Goal: Information Seeking & Learning: Learn about a topic

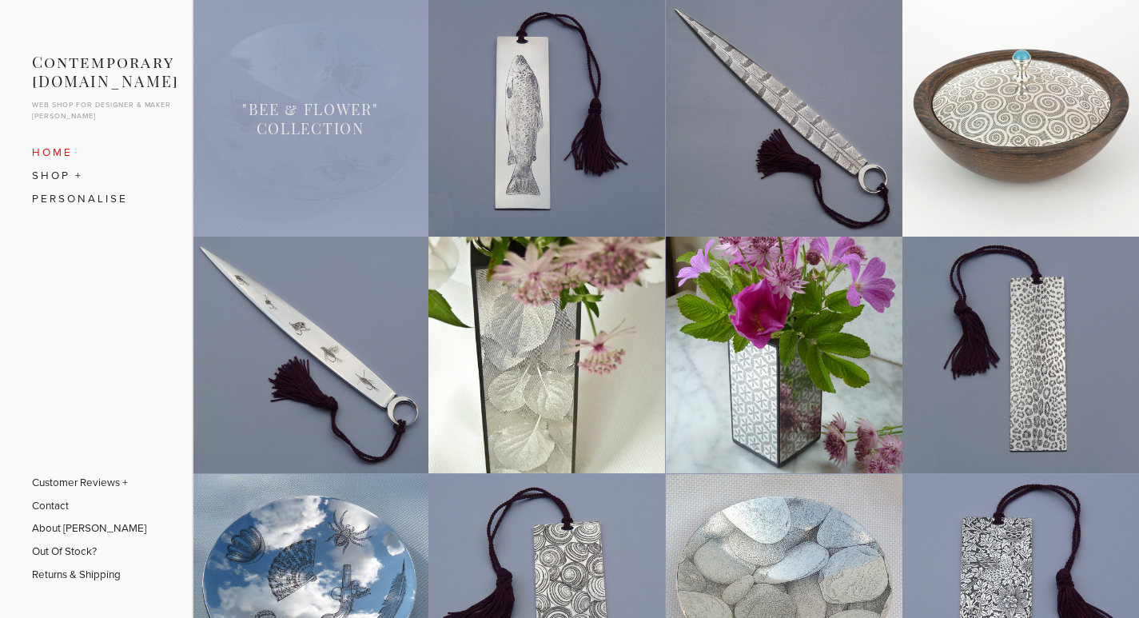
click at [329, 167] on link at bounding box center [310, 118] width 237 height 237
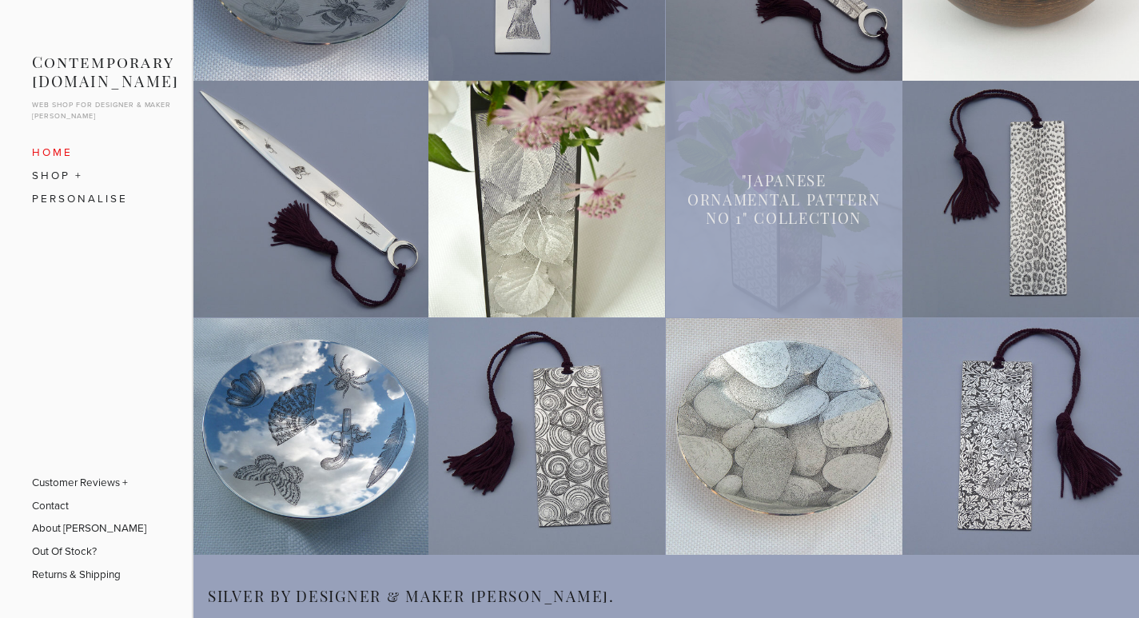
scroll to position [212, 0]
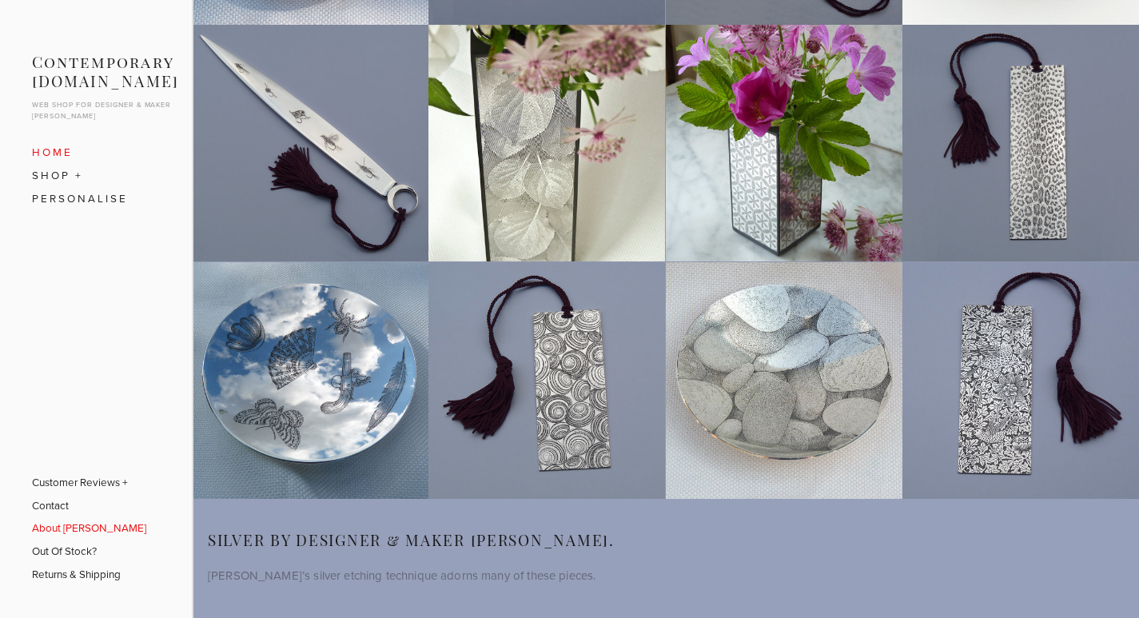
click at [99, 531] on link "About [PERSON_NAME]" at bounding box center [89, 527] width 114 height 23
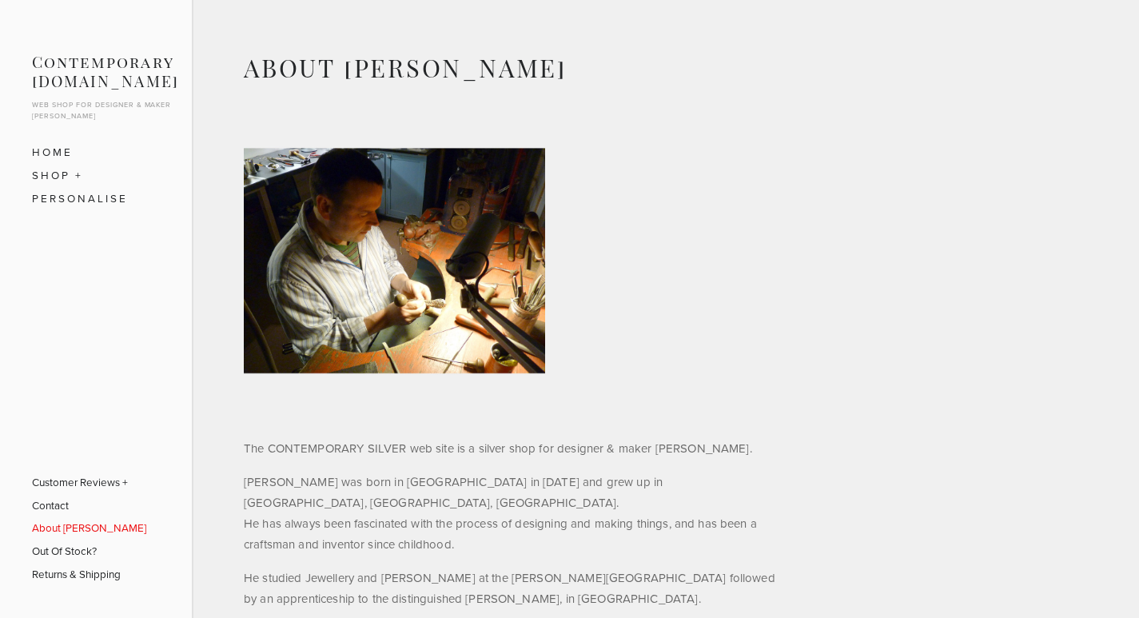
click at [541, 443] on p "The CONTEMPORARY SILVER web site is a silver shop for designer & maker [PERSON_…" at bounding box center [512, 448] width 536 height 21
click at [541, 441] on p "The CONTEMPORARY SILVER web site is a silver shop for designer & maker [PERSON_…" at bounding box center [512, 448] width 536 height 21
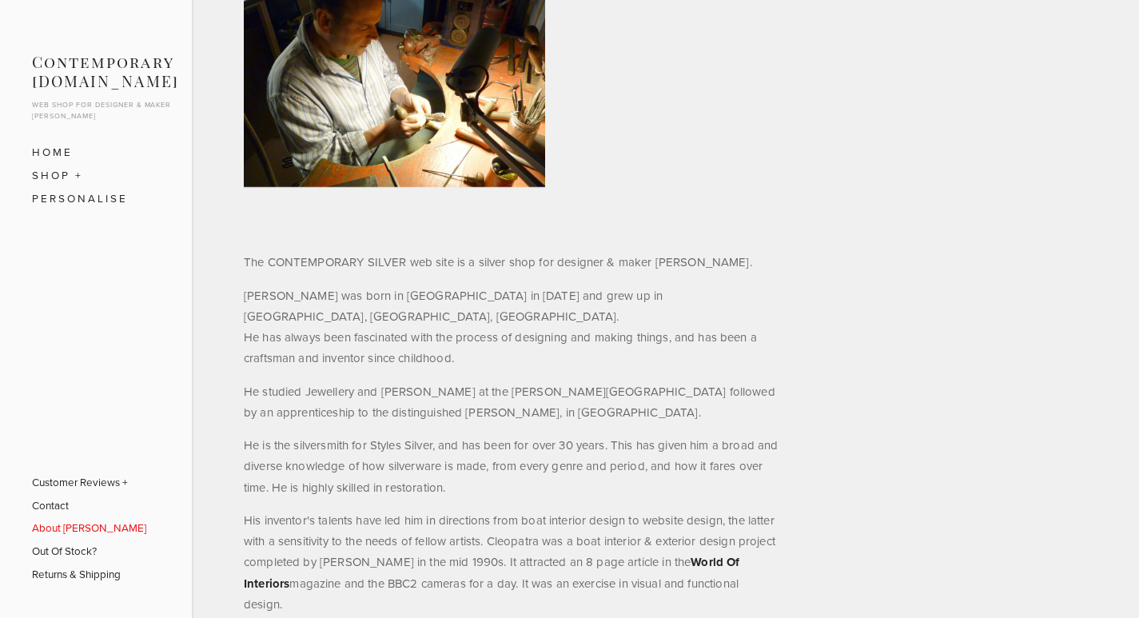
click at [406, 318] on p "Leo was born in London in 1962 and grew up in Marlborough, Wiltshire, England. …" at bounding box center [512, 327] width 536 height 84
click at [425, 304] on p "Leo was born in London in 1962 and grew up in Marlborough, Wiltshire, England. …" at bounding box center [512, 327] width 536 height 84
click at [401, 266] on p "The CONTEMPORARY SILVER web site is a silver shop for designer & maker Leo Shir…" at bounding box center [512, 262] width 536 height 21
drag, startPoint x: 562, startPoint y: 278, endPoint x: 548, endPoint y: 268, distance: 17.1
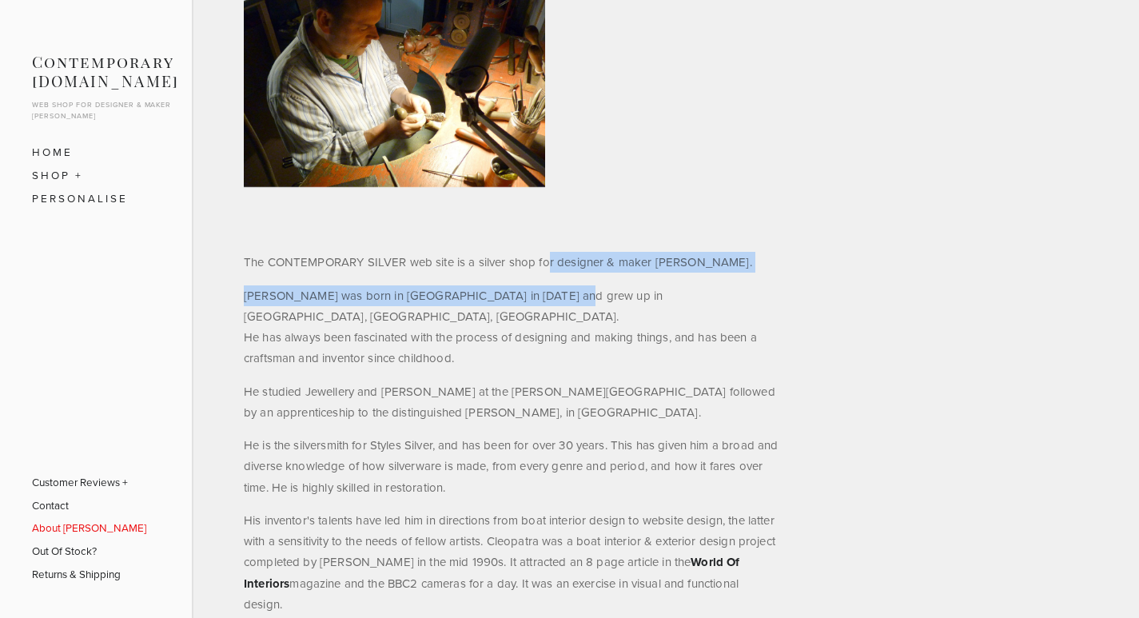
click at [558, 259] on p "The CONTEMPORARY SILVER web site is a silver shop for designer & maker Leo Shir…" at bounding box center [512, 262] width 536 height 21
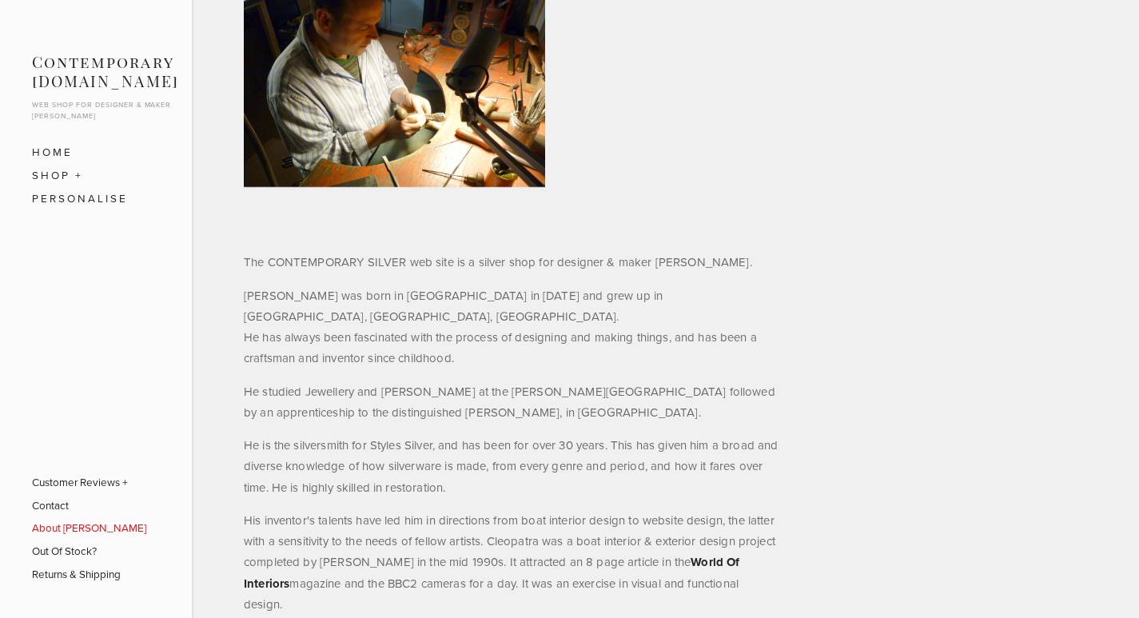
click at [665, 254] on p "The CONTEMPORARY SILVER web site is a silver shop for designer & maker Leo Shir…" at bounding box center [512, 262] width 536 height 21
click at [735, 297] on p "Leo was born in London in 1962 and grew up in Marlborough, Wiltshire, England. …" at bounding box center [512, 327] width 536 height 84
click at [405, 333] on p "Leo was born in London in 1962 and grew up in Marlborough, Wiltshire, England. …" at bounding box center [512, 327] width 536 height 84
drag, startPoint x: 409, startPoint y: 321, endPoint x: 538, endPoint y: 333, distance: 129.3
click at [411, 321] on p "Leo was born in London in 1962 and grew up in Marlborough, Wiltshire, England. …" at bounding box center [512, 327] width 536 height 84
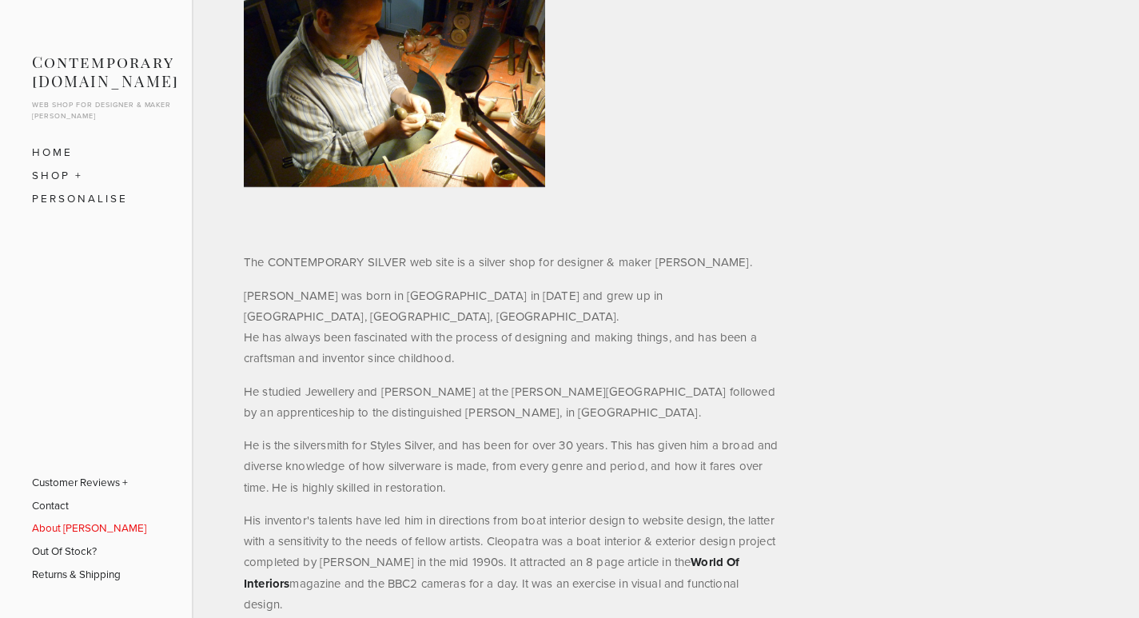
click at [626, 329] on p "Leo was born in London in 1962 and grew up in Marlborough, Wiltshire, England. …" at bounding box center [512, 327] width 536 height 84
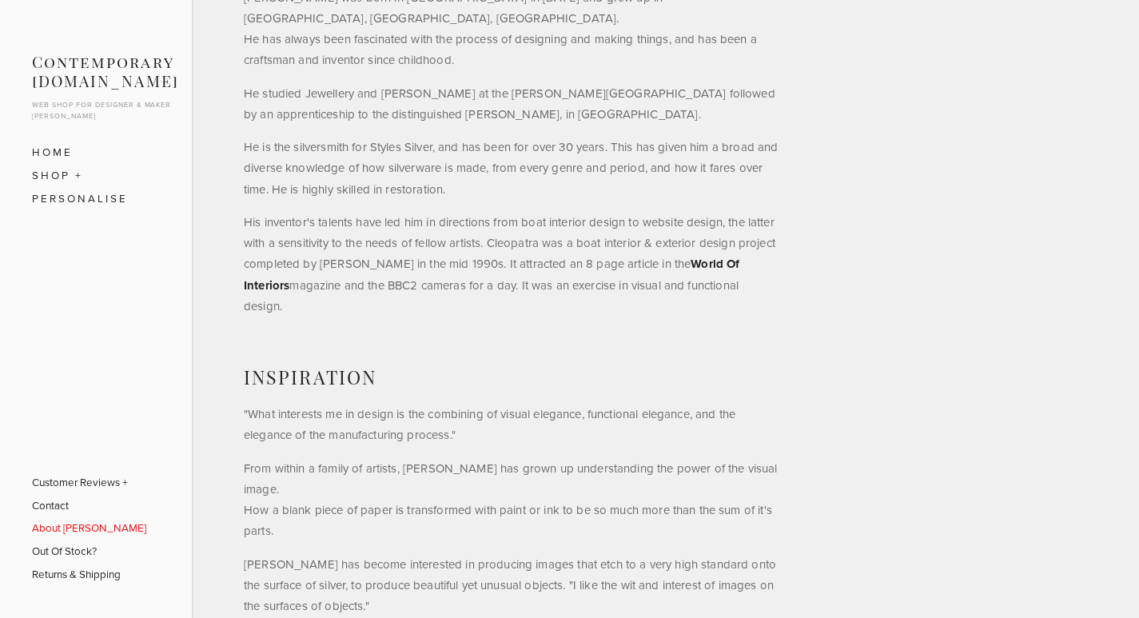
scroll to position [746, 0]
